Goal: Navigation & Orientation: Go to known website

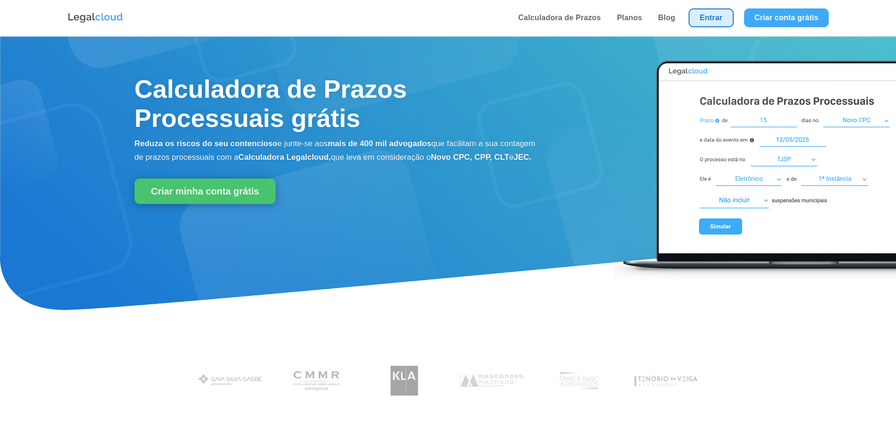
click at [711, 8] on link "Entrar" at bounding box center [711, 17] width 45 height 19
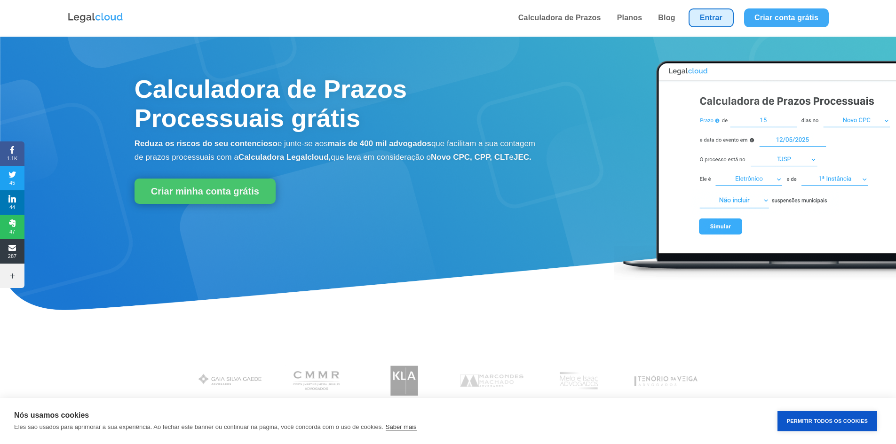
click at [689, 17] on li "Entrar" at bounding box center [710, 18] width 55 height 36
click at [724, 20] on link "Entrar" at bounding box center [711, 17] width 45 height 19
